Goal: Communication & Community: Connect with others

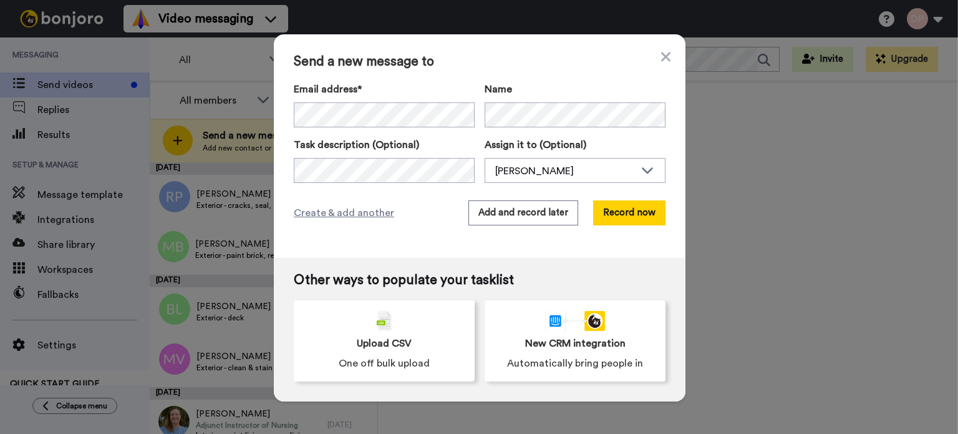
click at [391, 133] on div "Email address* No search result for ‘ noemail.com ’ Name Task description (Opti…" at bounding box center [480, 132] width 372 height 101
click at [530, 168] on div "[PERSON_NAME]" at bounding box center [565, 170] width 140 height 15
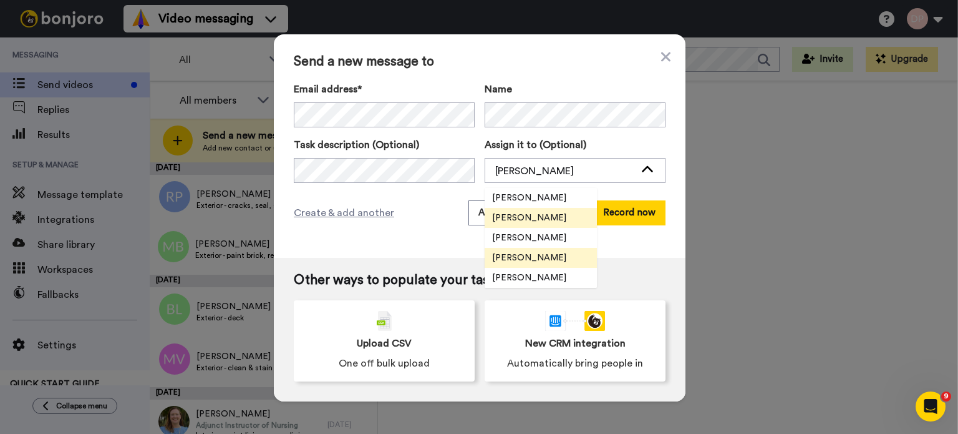
click at [531, 256] on span "[PERSON_NAME]" at bounding box center [529, 257] width 89 height 12
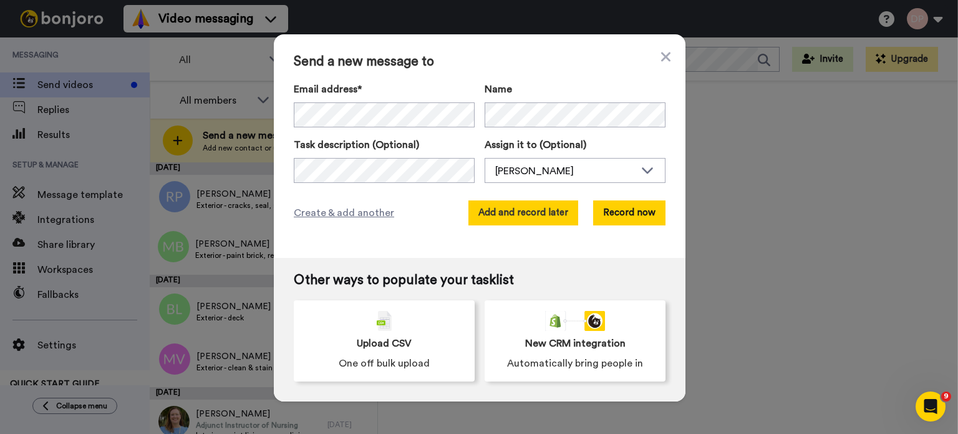
click at [514, 210] on button "Add and record later" at bounding box center [523, 212] width 110 height 25
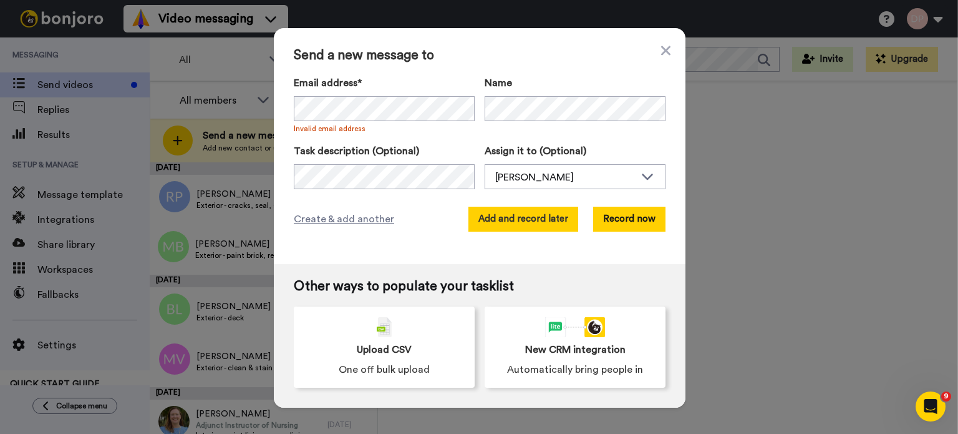
click at [499, 216] on button "Add and record later" at bounding box center [523, 218] width 110 height 25
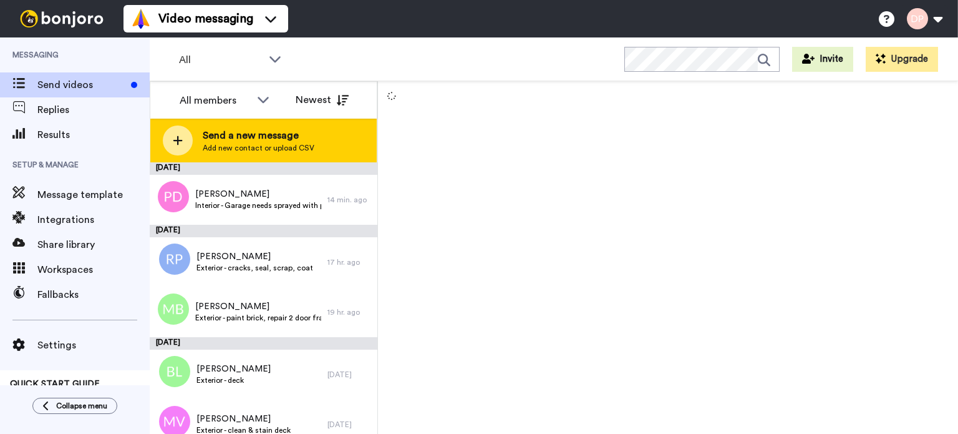
click at [263, 138] on span "Send a new message" at bounding box center [259, 135] width 112 height 15
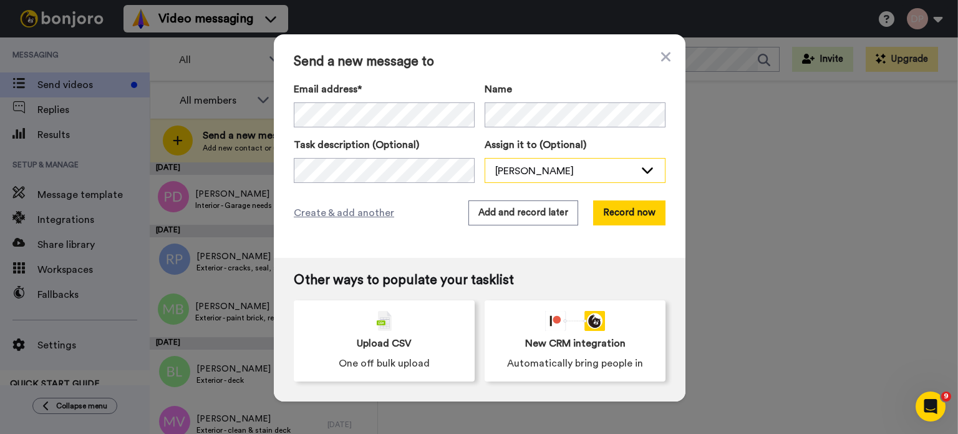
click at [542, 168] on div "[PERSON_NAME]" at bounding box center [565, 170] width 140 height 15
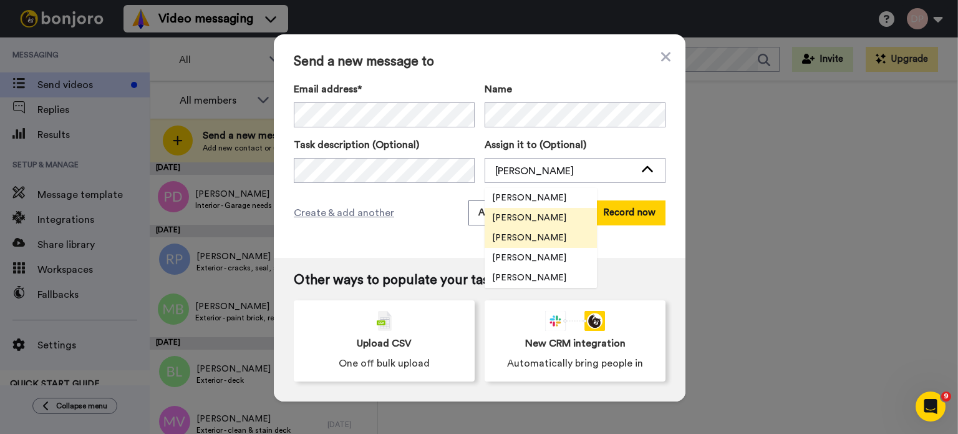
click at [536, 235] on span "[PERSON_NAME]" at bounding box center [529, 237] width 89 height 12
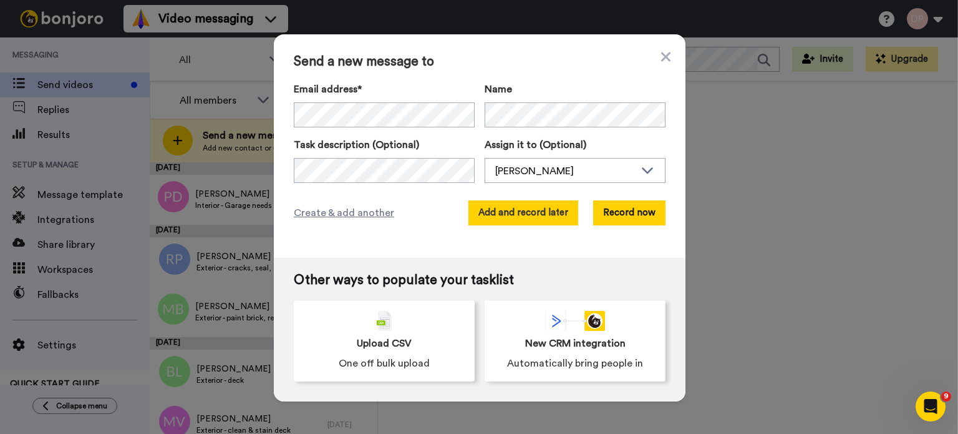
click at [517, 206] on button "Add and record later" at bounding box center [523, 212] width 110 height 25
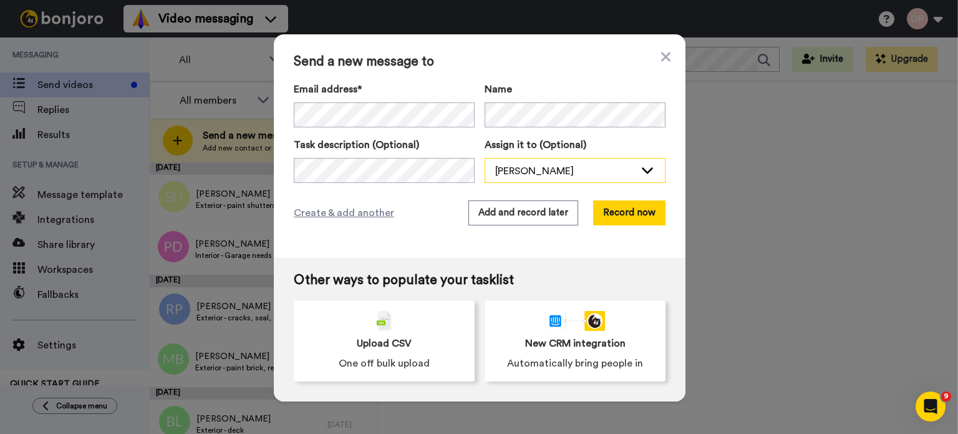
click at [533, 167] on div "[PERSON_NAME]" at bounding box center [565, 170] width 140 height 15
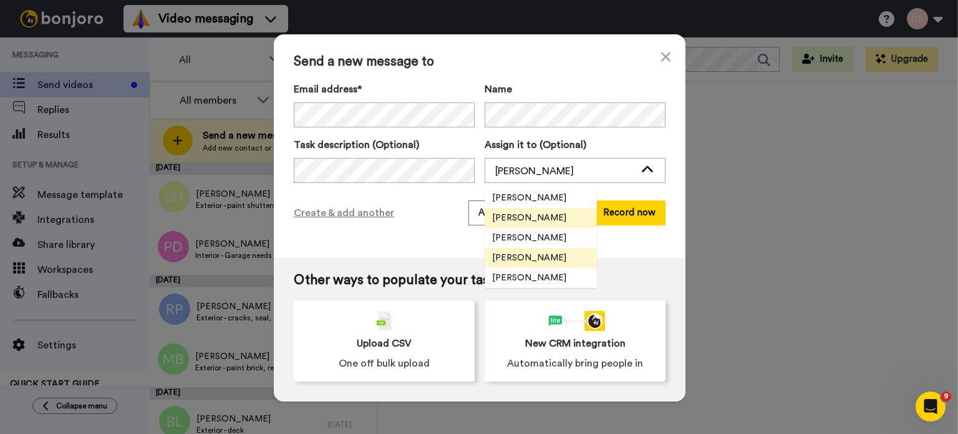
click at [535, 254] on span "[PERSON_NAME]" at bounding box center [529, 257] width 89 height 12
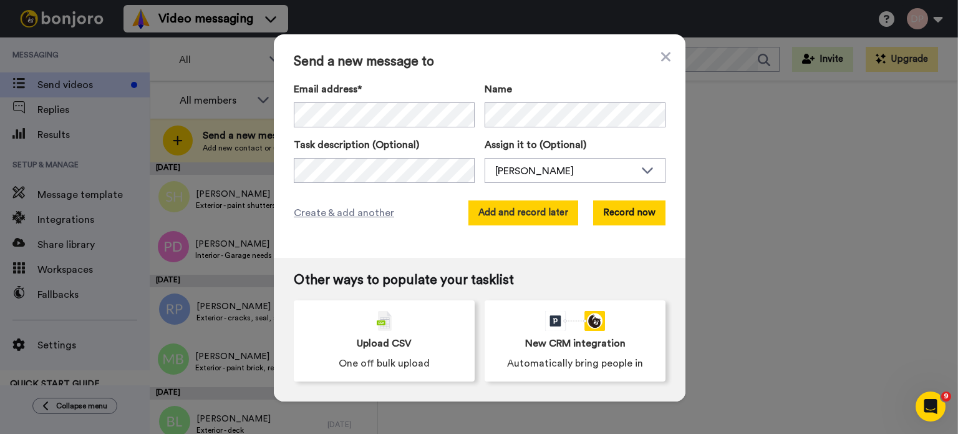
click at [517, 214] on button "Add and record later" at bounding box center [523, 212] width 110 height 25
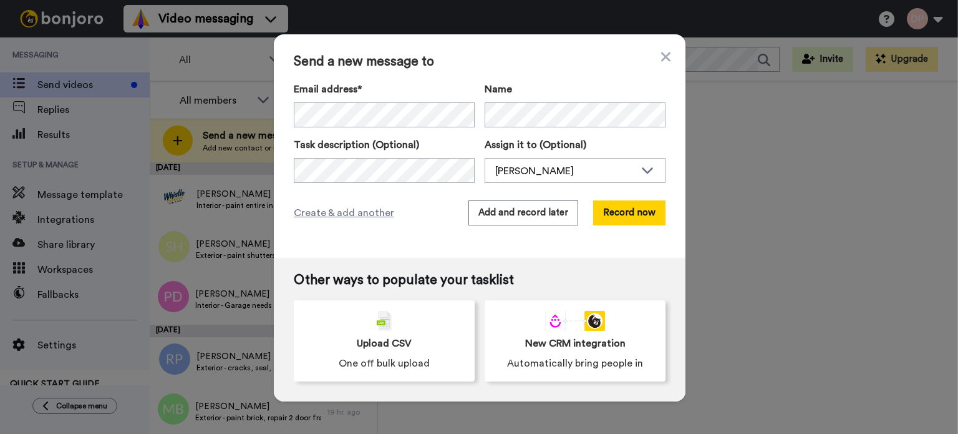
click at [740, 201] on div "Send a new message to Email address* No search result for ‘ Sheffer4@gmail.com …" at bounding box center [479, 217] width 958 height 434
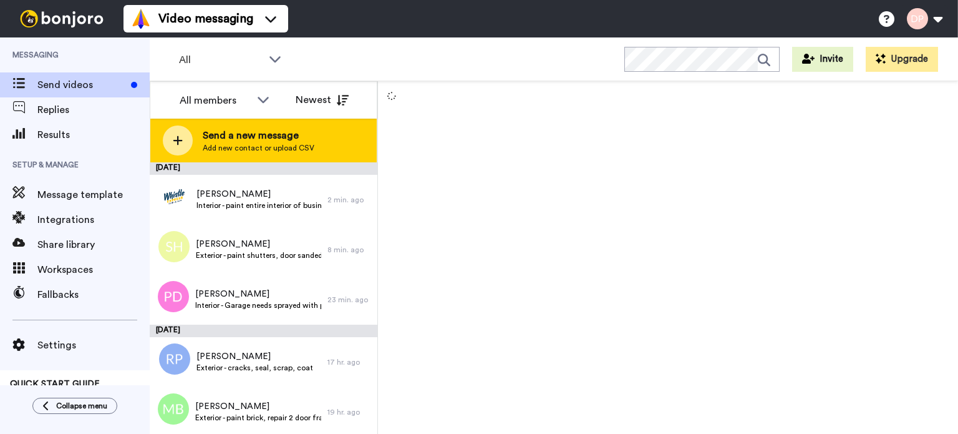
click at [278, 137] on span "Send a new message" at bounding box center [259, 135] width 112 height 15
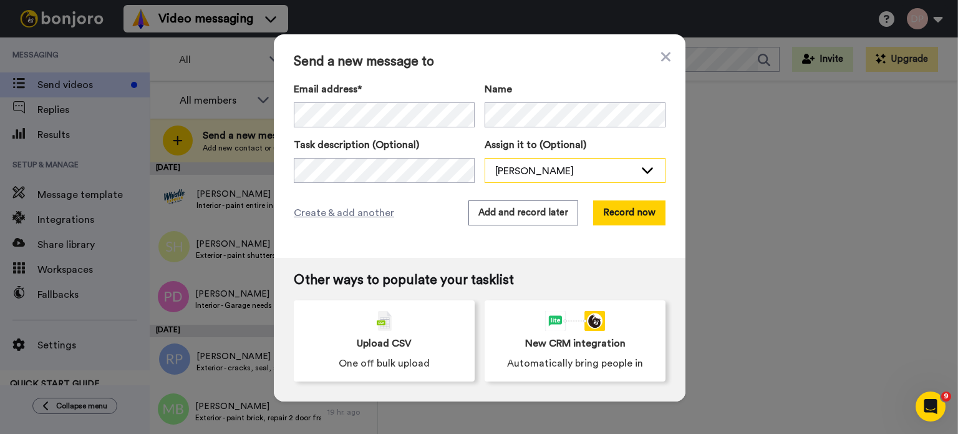
click at [508, 174] on div "[PERSON_NAME]" at bounding box center [565, 170] width 140 height 15
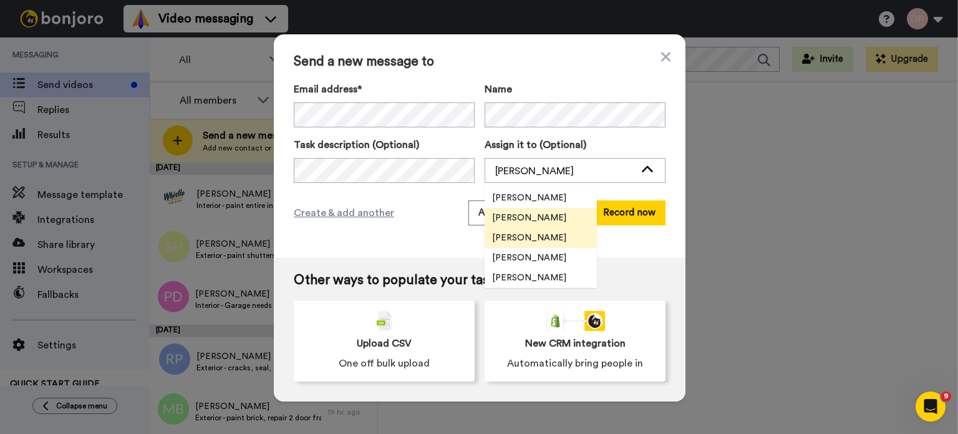
click at [526, 234] on span "[PERSON_NAME]" at bounding box center [529, 237] width 89 height 12
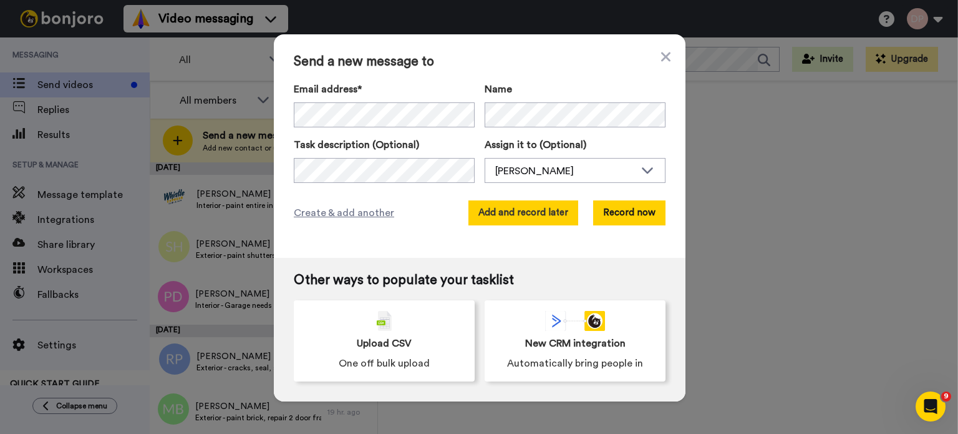
click at [511, 205] on button "Add and record later" at bounding box center [523, 212] width 110 height 25
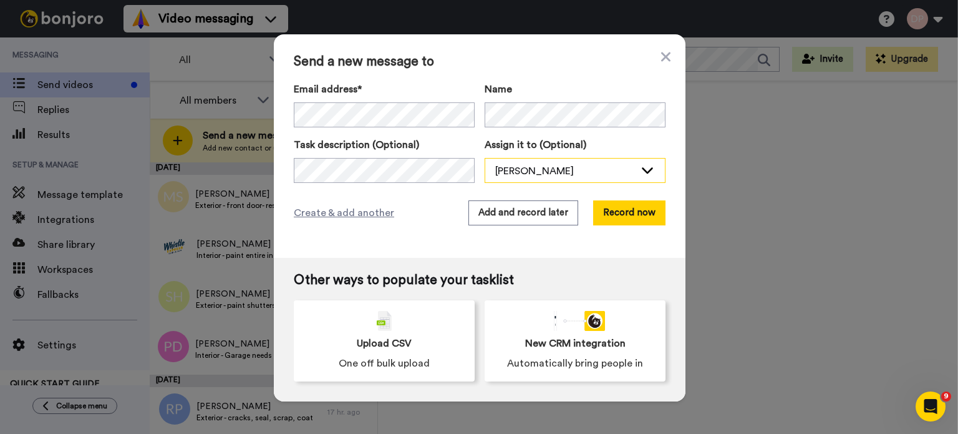
click at [529, 171] on div "[PERSON_NAME]" at bounding box center [565, 170] width 140 height 15
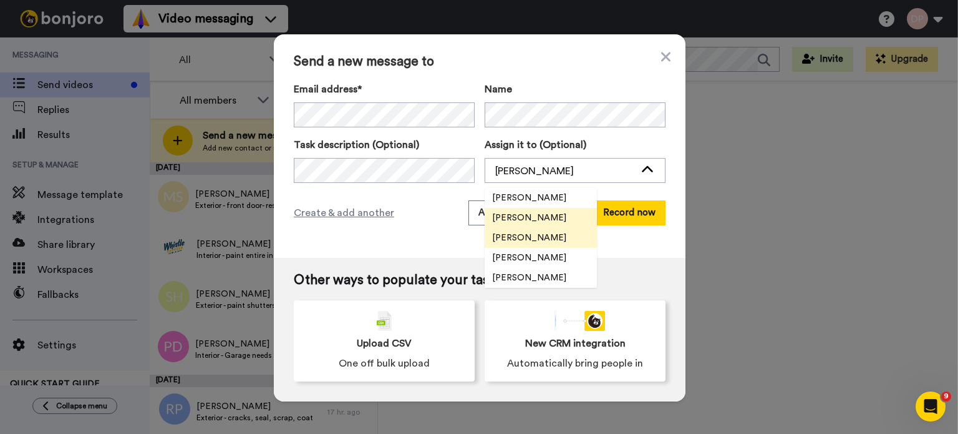
click at [521, 234] on span "[PERSON_NAME]" at bounding box center [529, 237] width 89 height 12
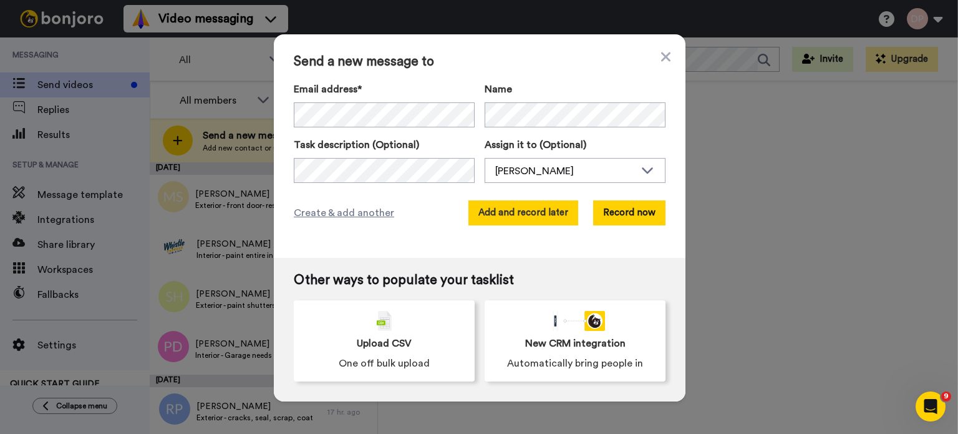
click at [520, 214] on button "Add and record later" at bounding box center [523, 212] width 110 height 25
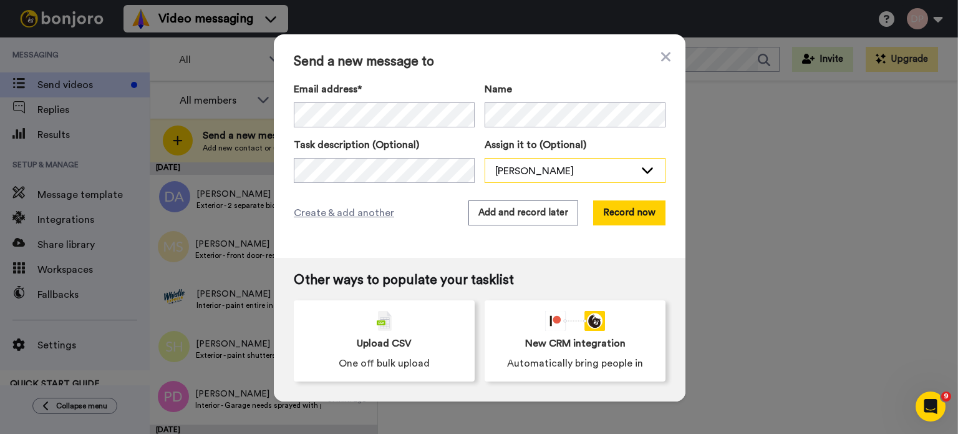
click at [546, 160] on div "[PERSON_NAME]" at bounding box center [575, 170] width 180 height 25
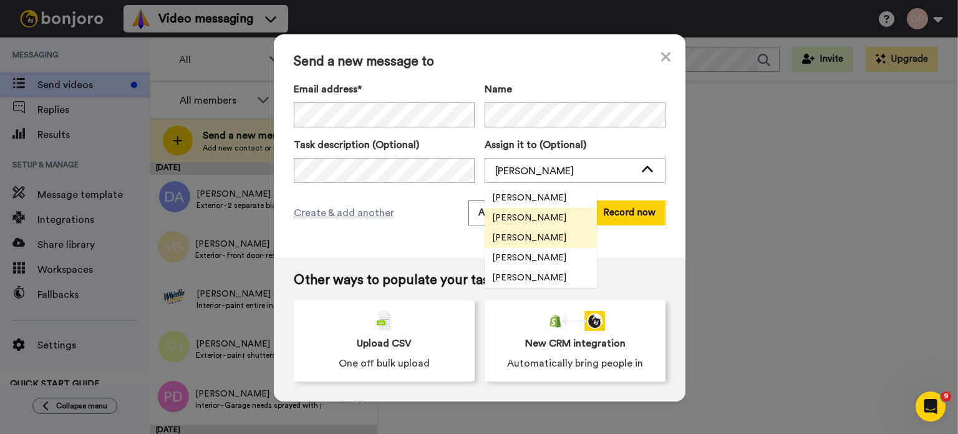
click at [532, 235] on span "[PERSON_NAME]" at bounding box center [529, 237] width 89 height 12
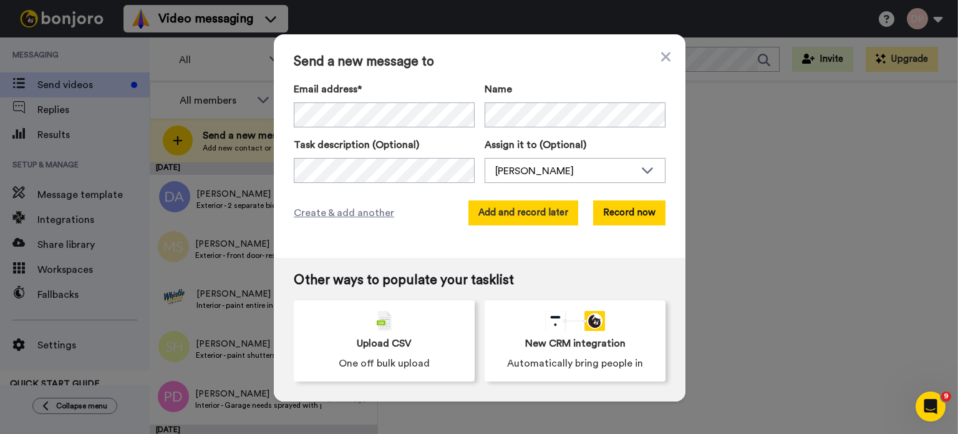
click at [523, 212] on button "Add and record later" at bounding box center [523, 212] width 110 height 25
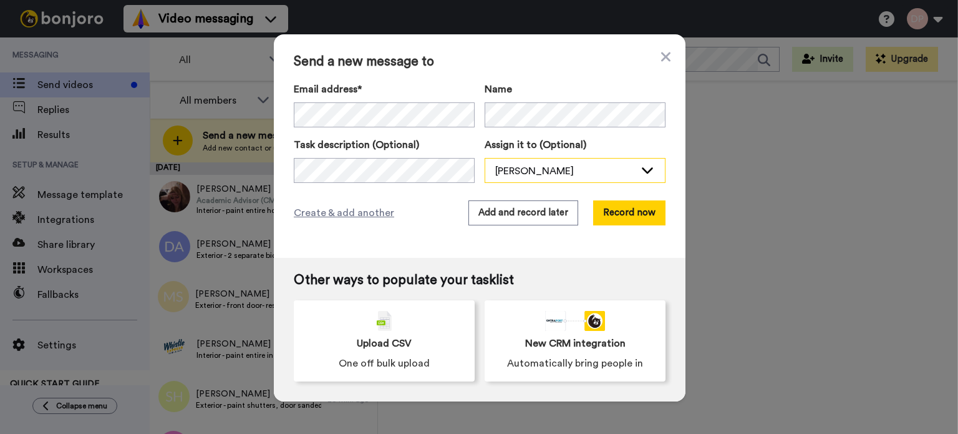
click at [525, 168] on div "[PERSON_NAME]" at bounding box center [565, 170] width 140 height 15
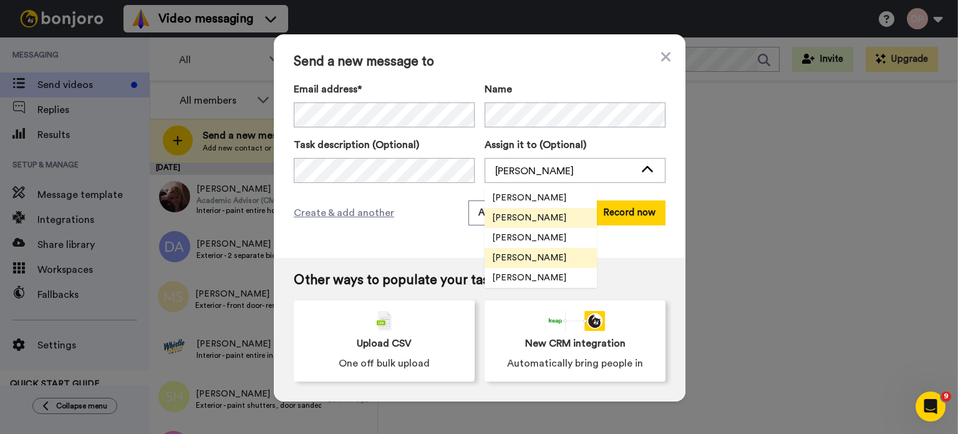
click at [522, 259] on span "[PERSON_NAME]" at bounding box center [529, 257] width 89 height 12
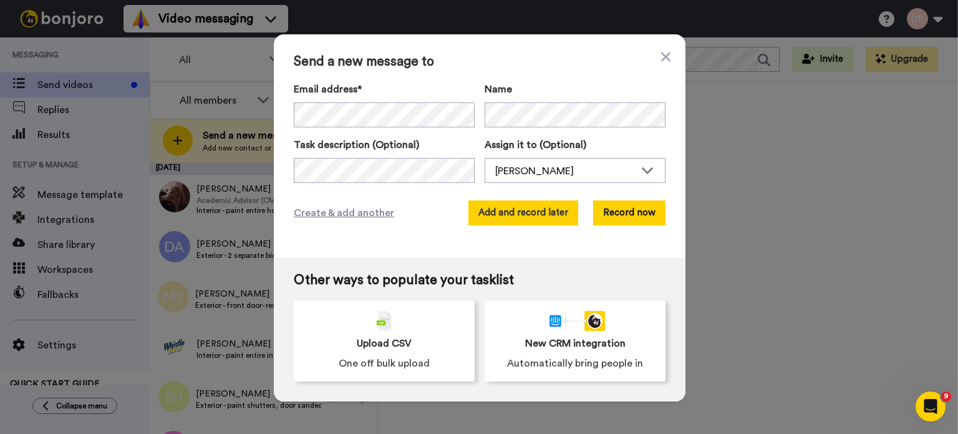
click at [515, 209] on button "Add and record later" at bounding box center [523, 212] width 110 height 25
